Goal: Task Accomplishment & Management: Manage account settings

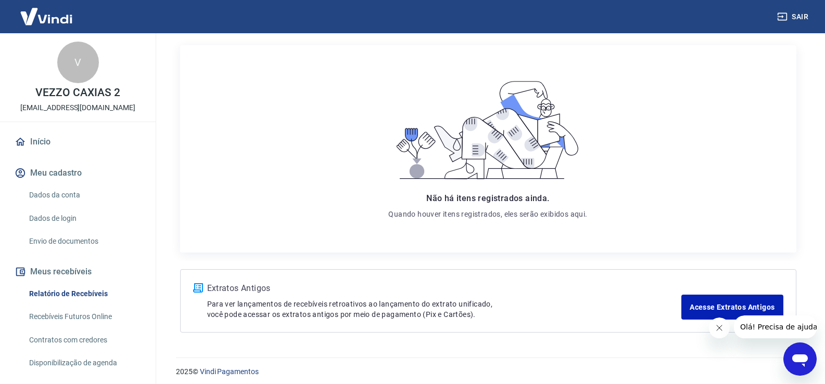
scroll to position [132, 0]
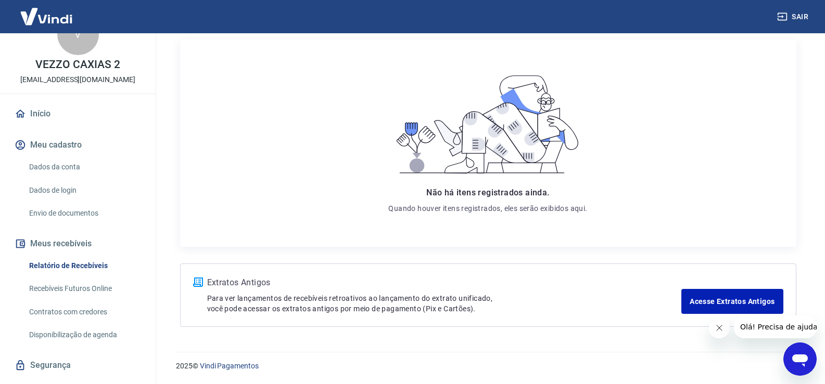
scroll to position [52, 0]
